Goal: Information Seeking & Learning: Understand process/instructions

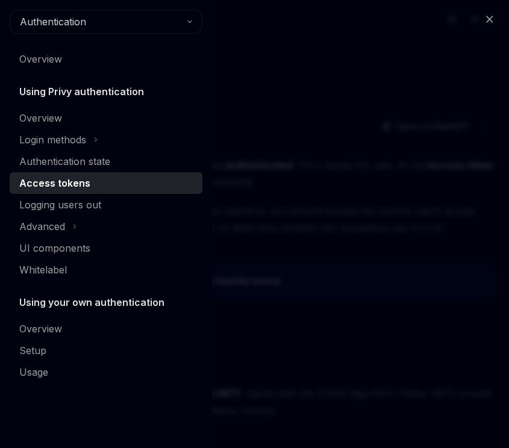
scroll to position [576, 0]
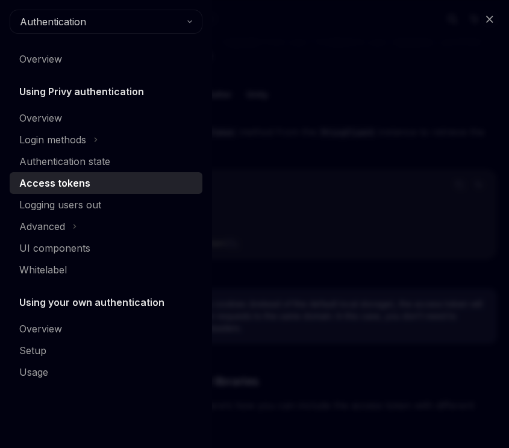
click at [241, 148] on div "Close navigation Authentication Overview Using Privy authentication Overview Lo…" at bounding box center [254, 224] width 509 height 448
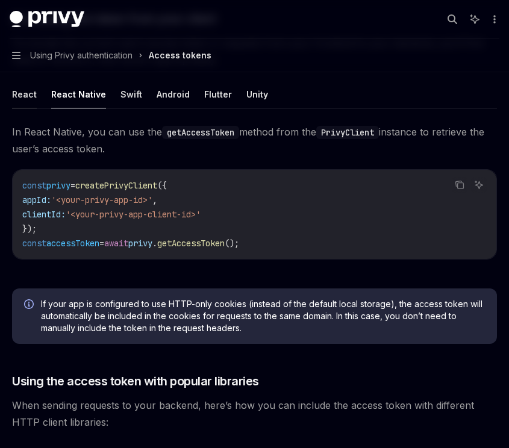
click at [12, 94] on button "React" at bounding box center [24, 94] width 25 height 28
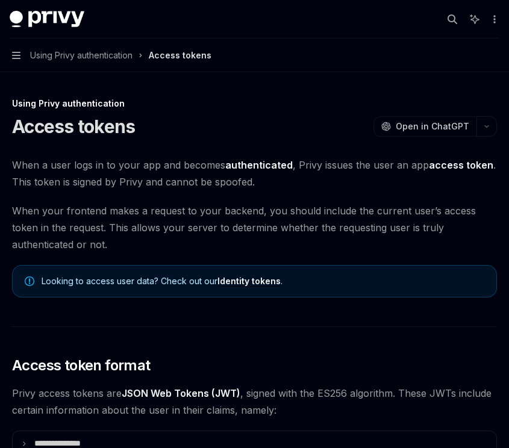
click at [10, 53] on button "Navigation Using Privy authentication Access tokens" at bounding box center [254, 56] width 509 height 34
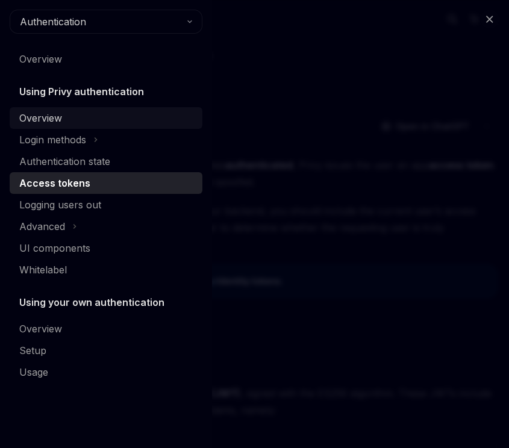
click at [38, 116] on div "Overview" at bounding box center [40, 118] width 43 height 14
type textarea "*"
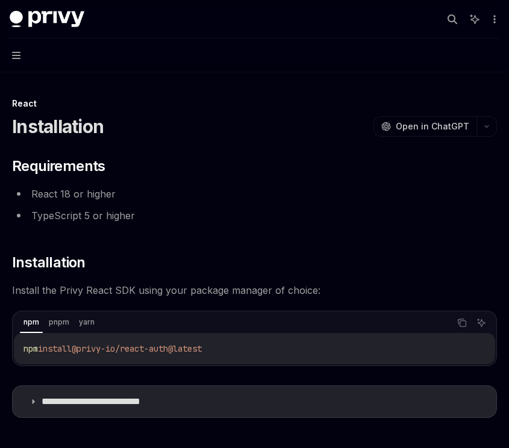
scroll to position [31, 0]
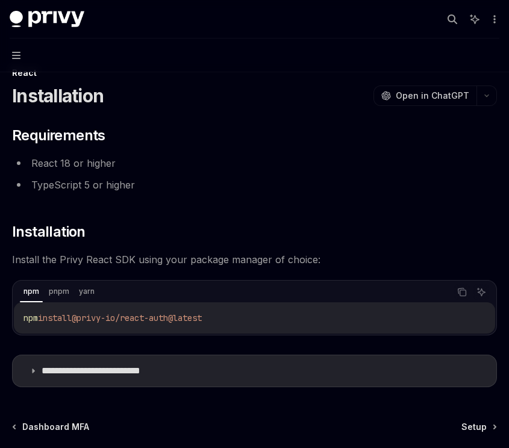
drag, startPoint x: 0, startPoint y: 0, endPoint x: 151, endPoint y: 326, distance: 359.4
click at [151, 326] on div "npm install @privy-io/react-auth@latest" at bounding box center [254, 317] width 481 height 31
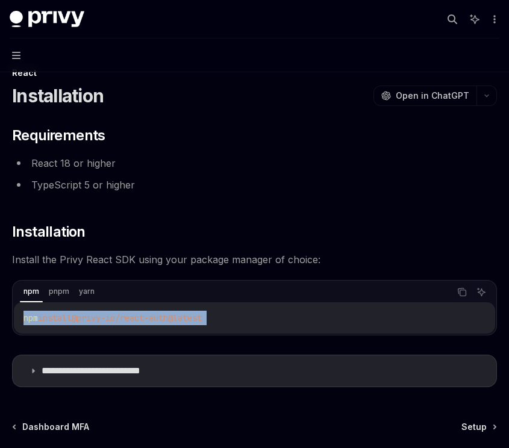
click at [151, 326] on div "npm install @privy-io/react-auth@latest" at bounding box center [254, 317] width 481 height 31
copy div "npm install @privy-io/react-auth@latest"
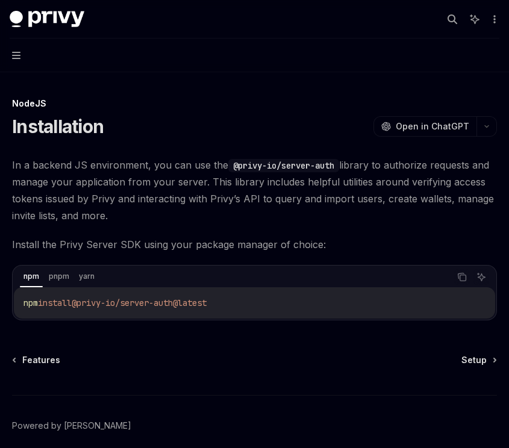
scroll to position [51, 0]
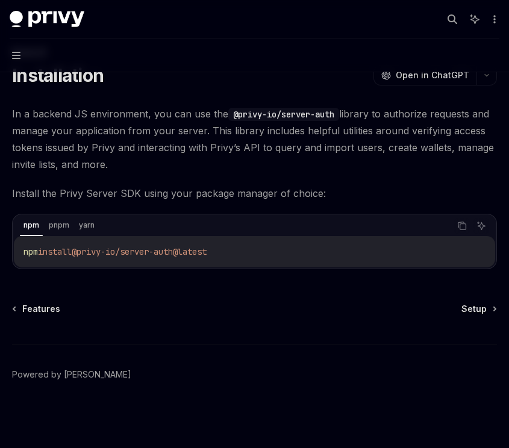
click at [460, 315] on div "Features Setup Powered by Mintlify" at bounding box center [254, 375] width 484 height 145
click at [472, 310] on span "Setup" at bounding box center [473, 309] width 25 height 12
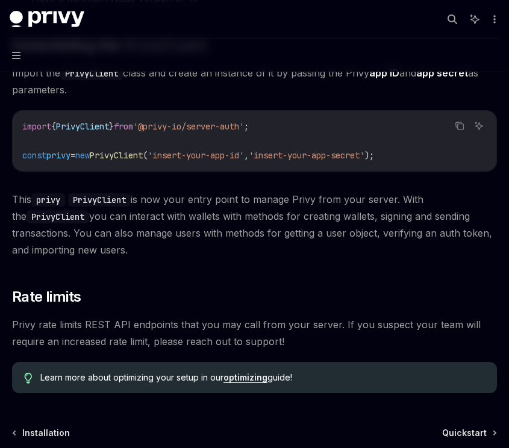
scroll to position [370, 0]
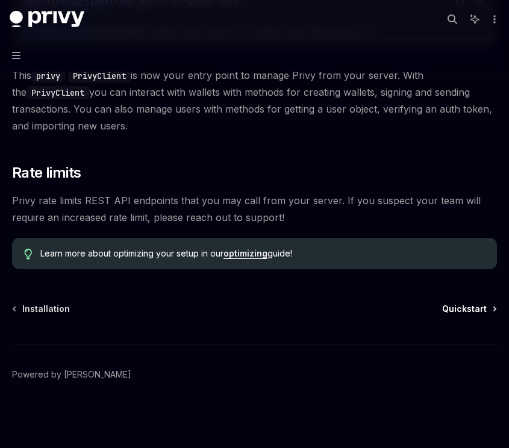
click at [462, 309] on span "Quickstart" at bounding box center [464, 309] width 45 height 12
type textarea "*"
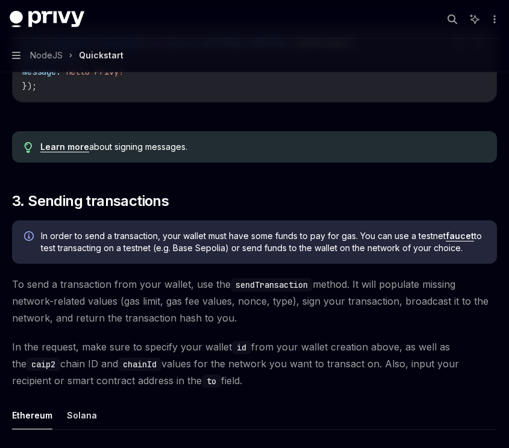
scroll to position [666, 0]
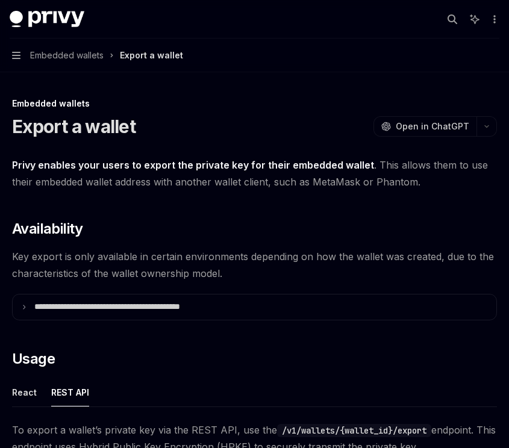
scroll to position [298, 0]
